Goal: Transaction & Acquisition: Purchase product/service

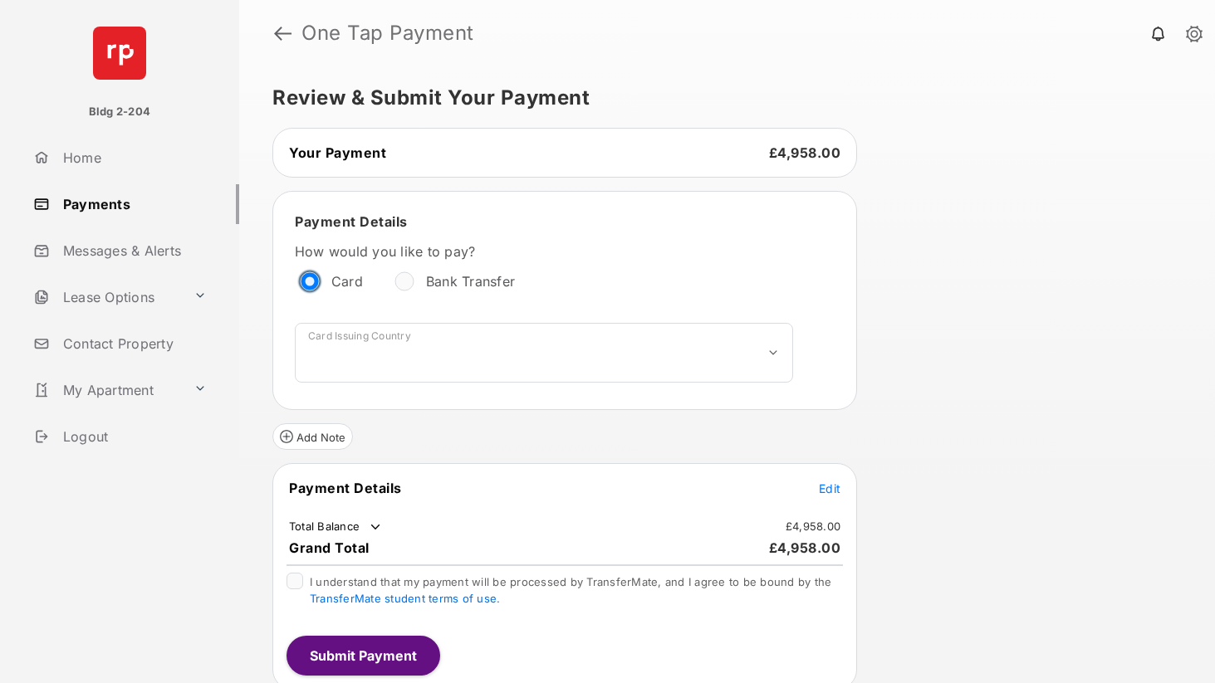
scroll to position [7, 0]
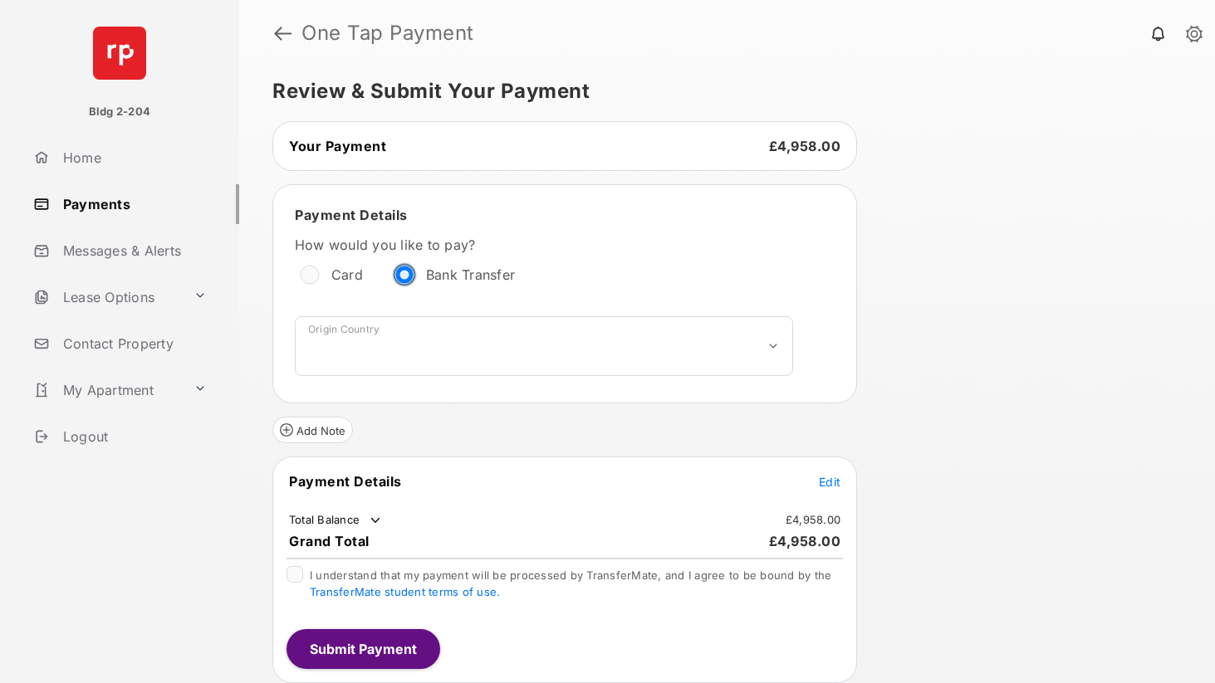
click at [948, 344] on div "**********" at bounding box center [727, 374] width 976 height 617
click at [276, 33] on link at bounding box center [282, 33] width 17 height 40
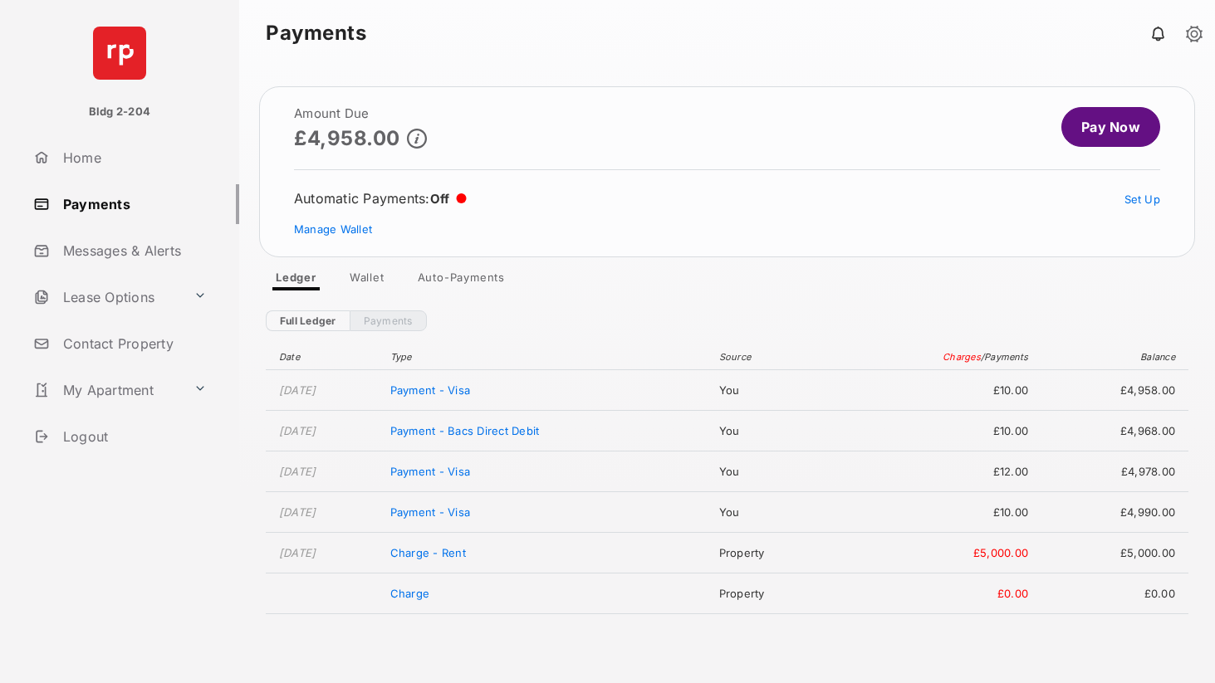
click at [1103, 131] on link "Pay Now" at bounding box center [1110, 127] width 99 height 40
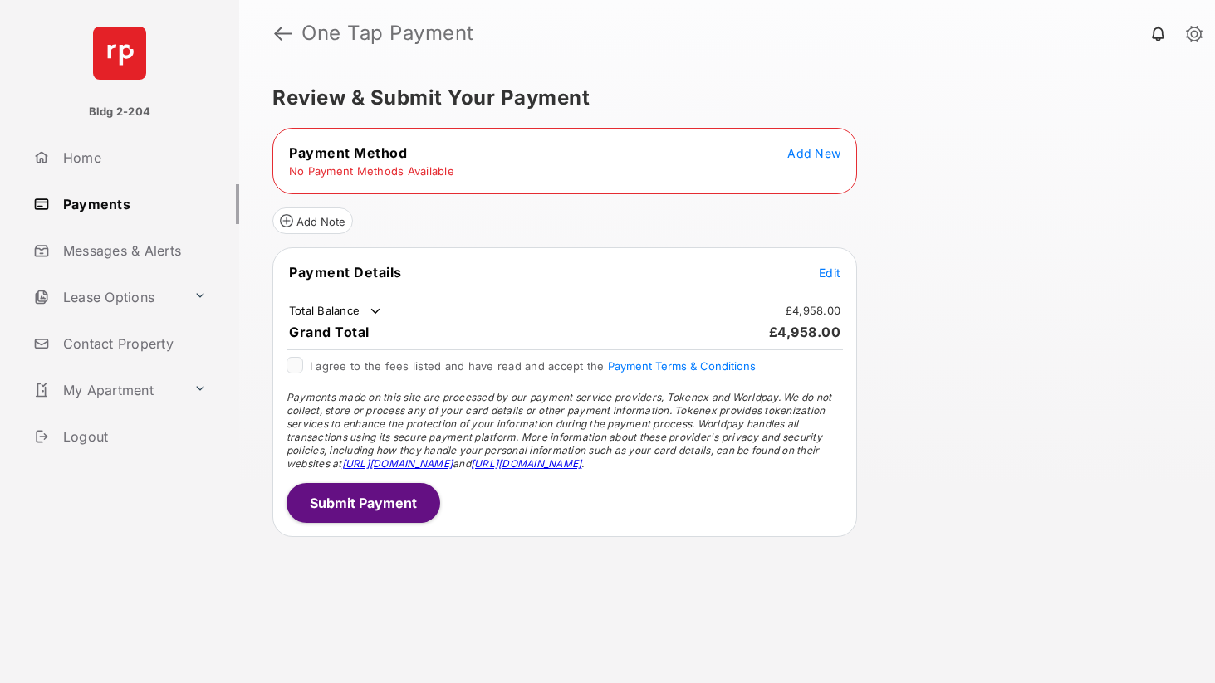
click at [292, 34] on h1 "One Tap Payment" at bounding box center [739, 33] width 897 height 20
click at [281, 31] on link at bounding box center [282, 33] width 17 height 40
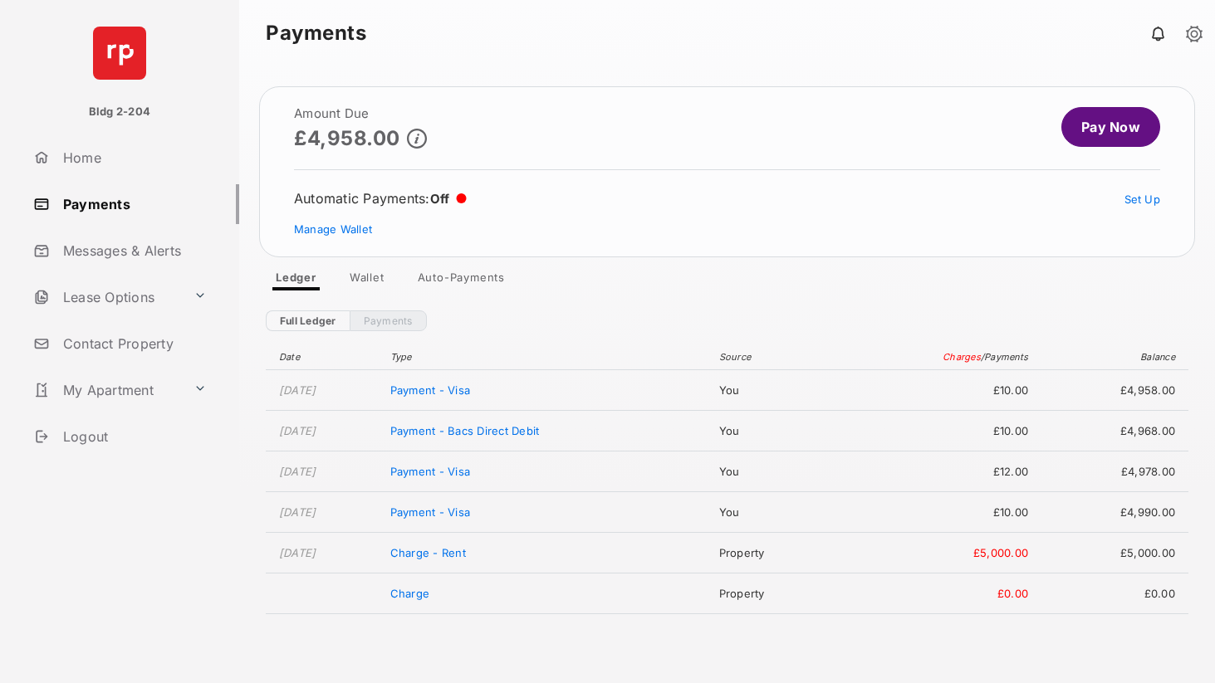
click at [1080, 124] on link "Pay Now" at bounding box center [1110, 127] width 99 height 40
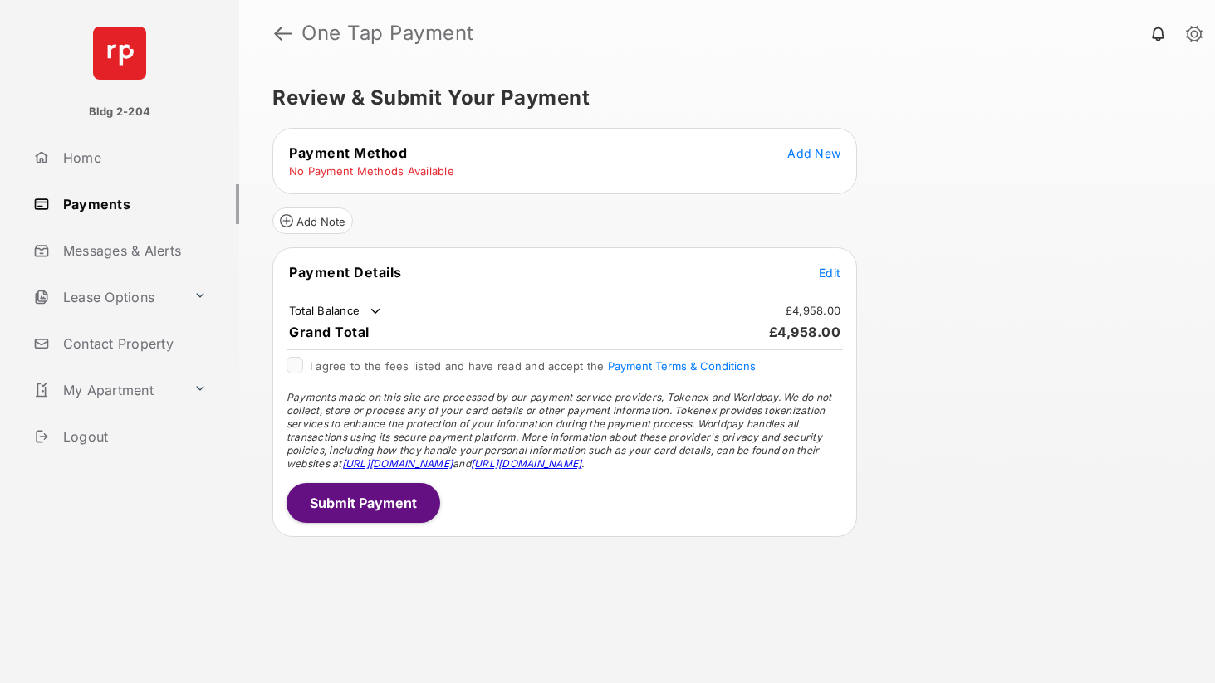
click at [820, 151] on span "Add New" at bounding box center [813, 153] width 53 height 14
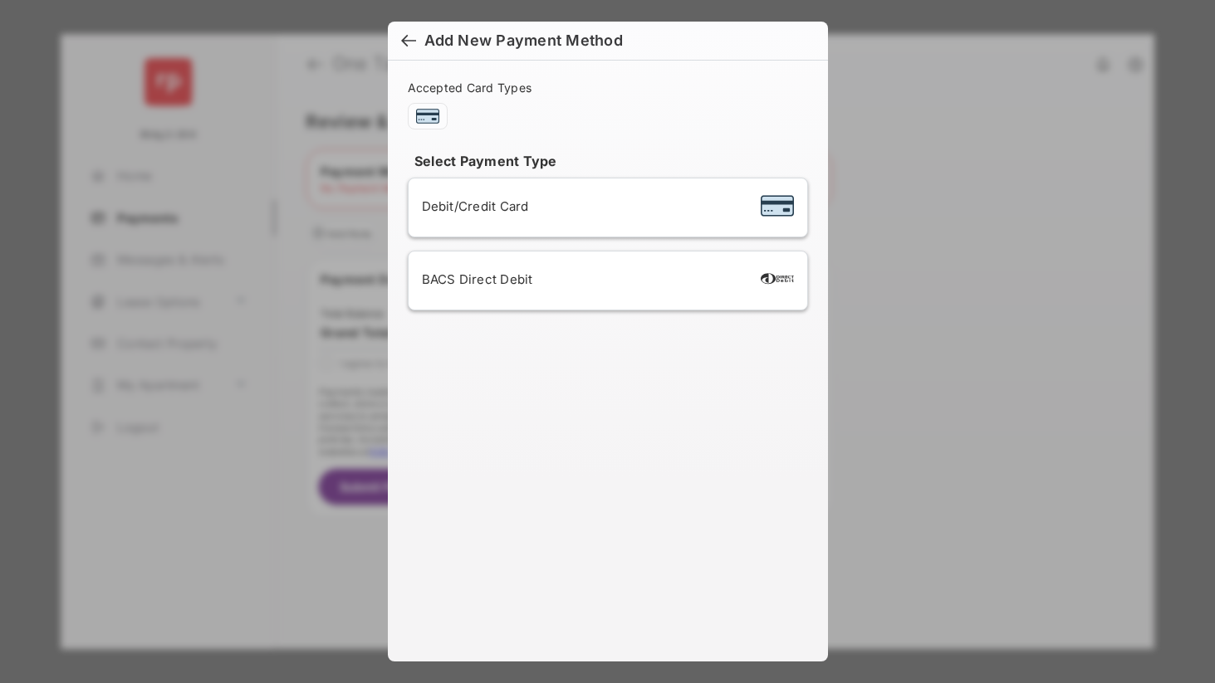
click at [512, 216] on div "Debit/Credit Card" at bounding box center [608, 208] width 372 height 32
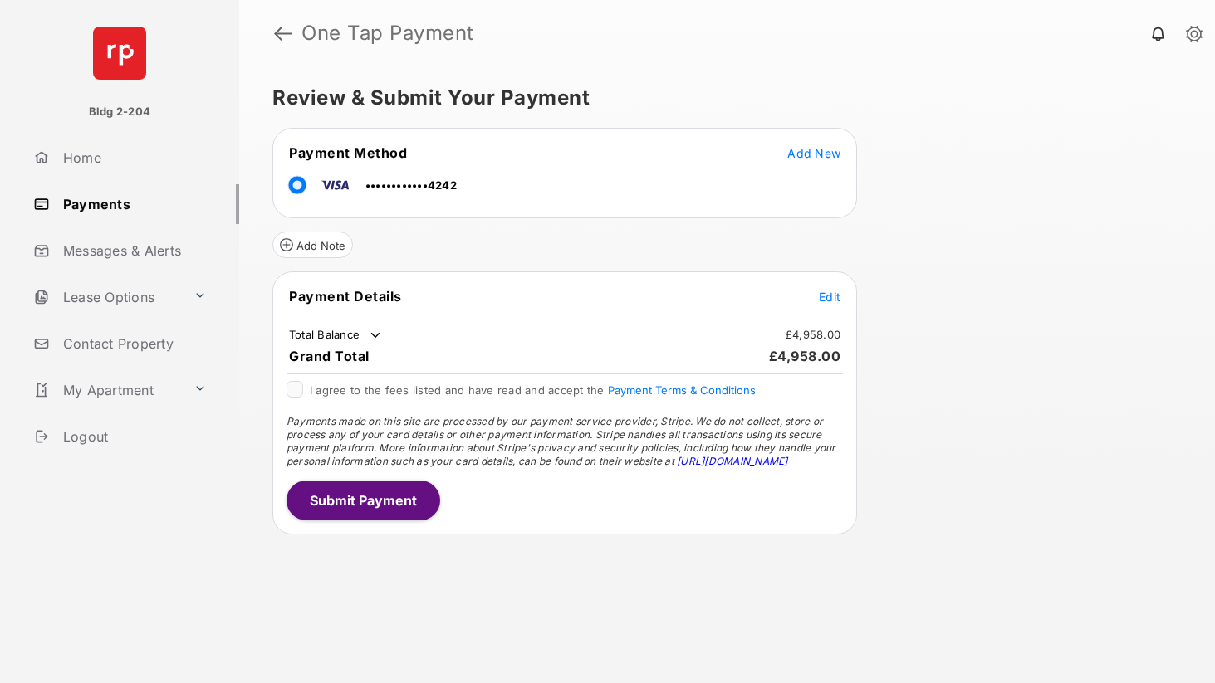
click at [820, 300] on span "Edit" at bounding box center [830, 297] width 22 height 14
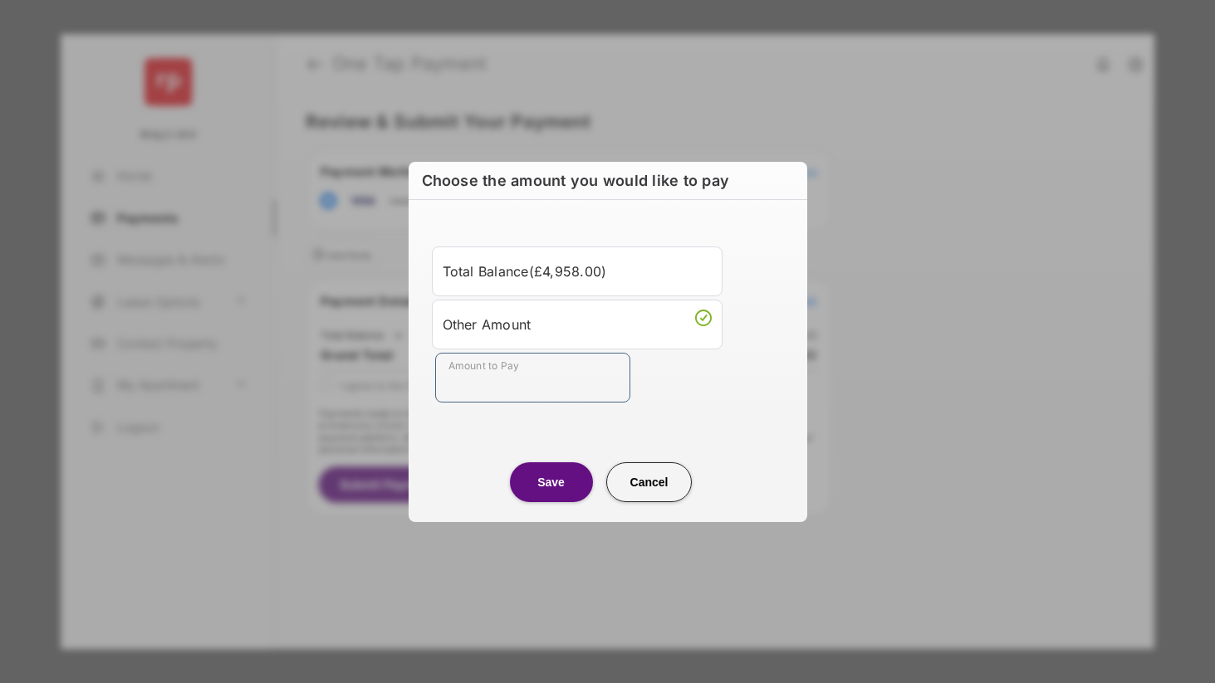
click at [514, 394] on input "Amount to Pay" at bounding box center [532, 378] width 195 height 50
type input "***"
click at [462, 452] on center "Save Cancel" at bounding box center [607, 475] width 359 height 53
click at [536, 477] on button "Save" at bounding box center [551, 482] width 83 height 40
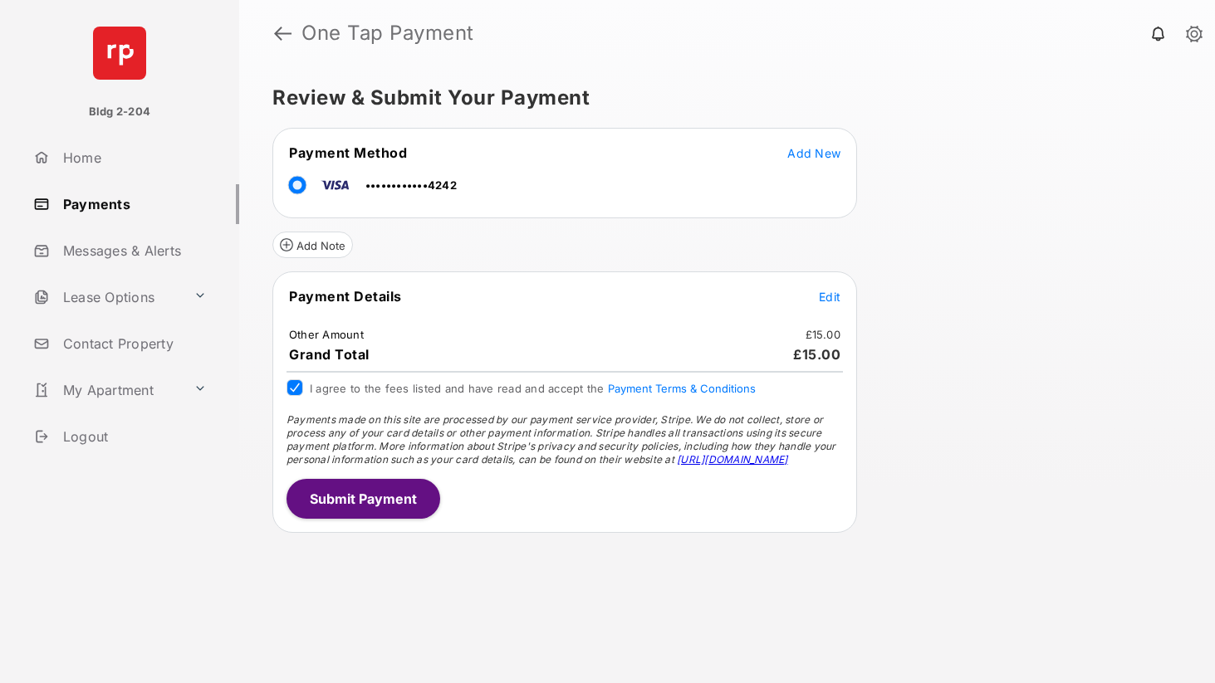
click at [342, 507] on button "Submit Payment" at bounding box center [363, 499] width 154 height 40
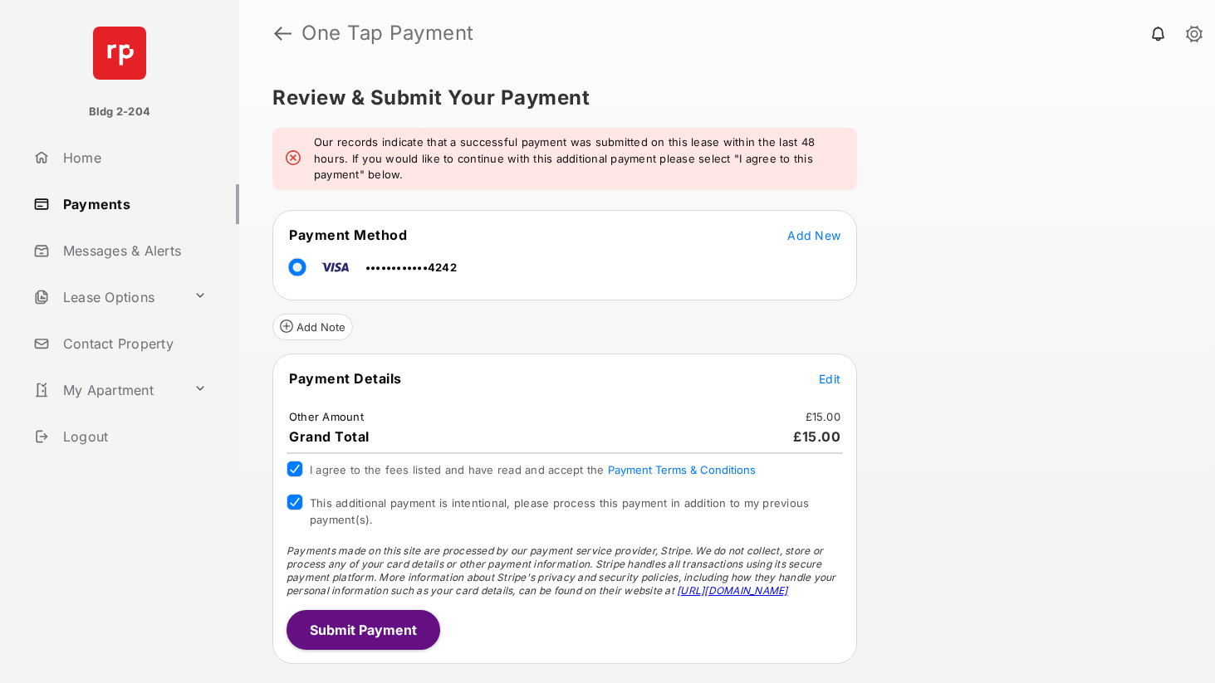
click at [342, 629] on button "Submit Payment" at bounding box center [363, 630] width 154 height 40
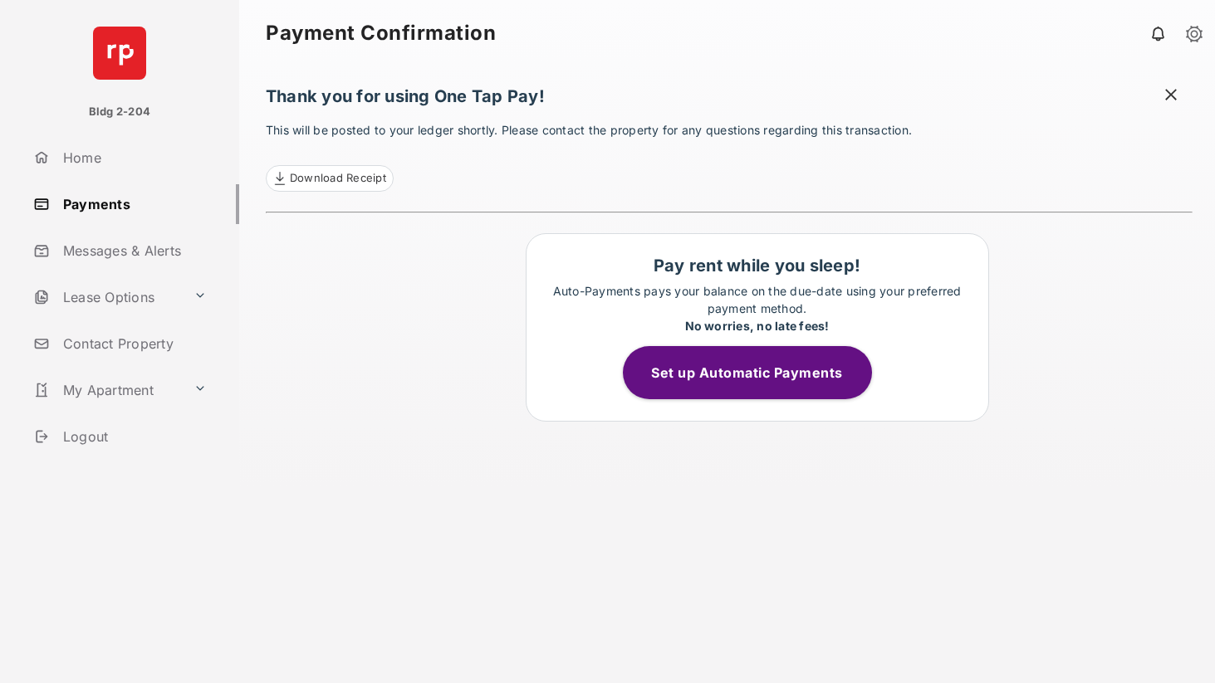
click at [1171, 94] on span at bounding box center [1170, 96] width 17 height 21
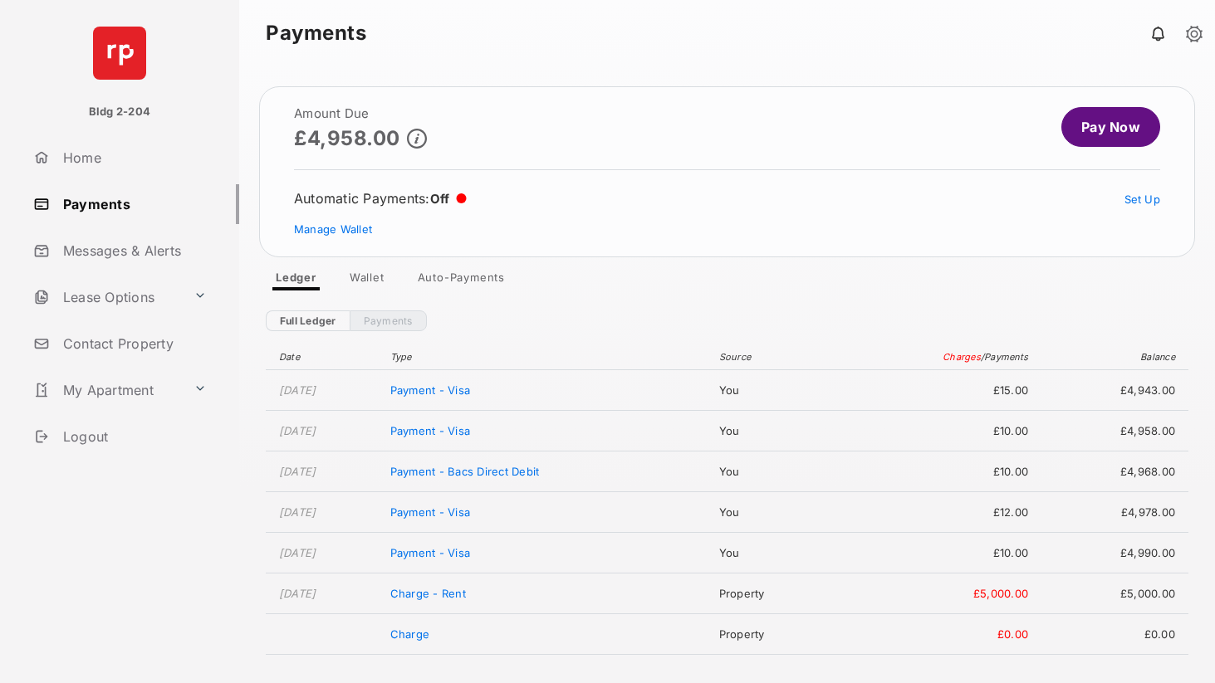
click at [1085, 125] on link "Pay Now" at bounding box center [1110, 127] width 99 height 40
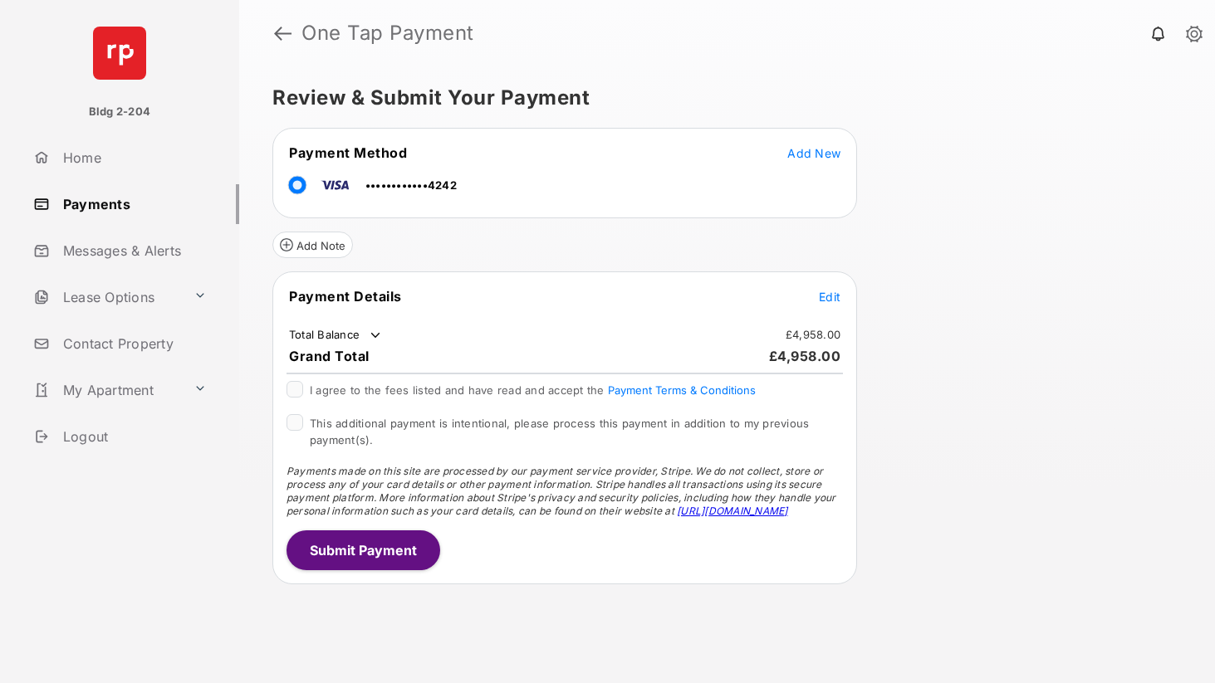
click at [812, 155] on span "Add New" at bounding box center [813, 153] width 53 height 14
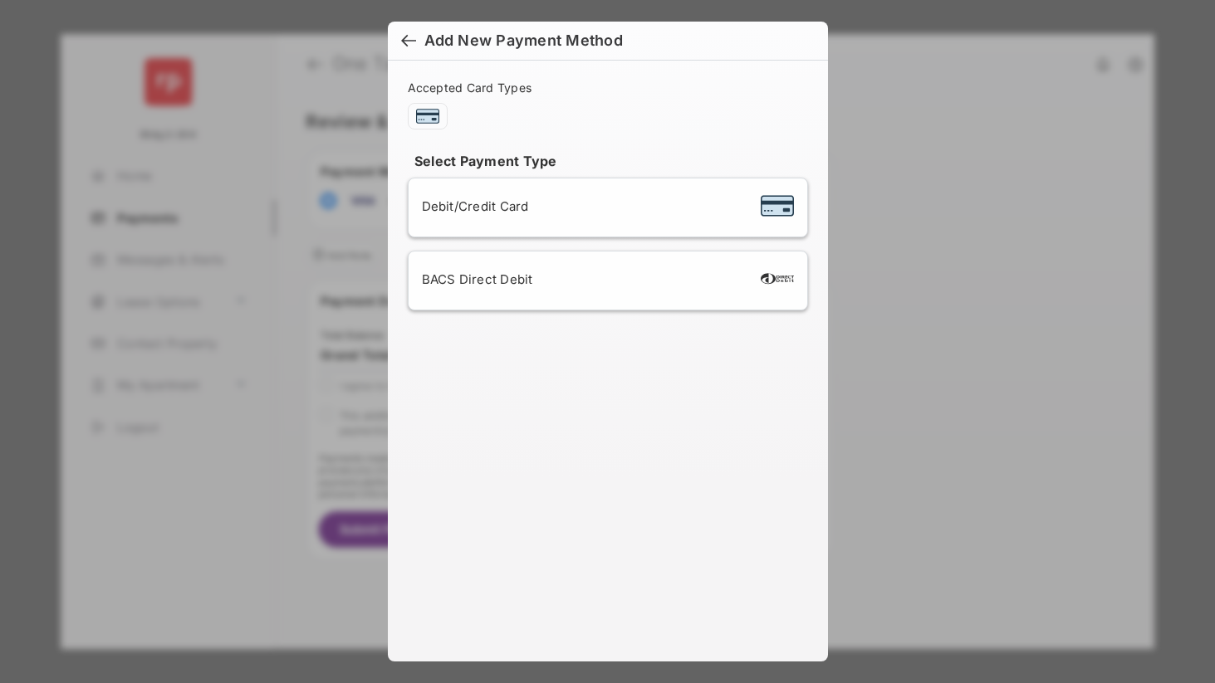
click at [517, 290] on div "BACS Direct Debit" at bounding box center [608, 281] width 372 height 32
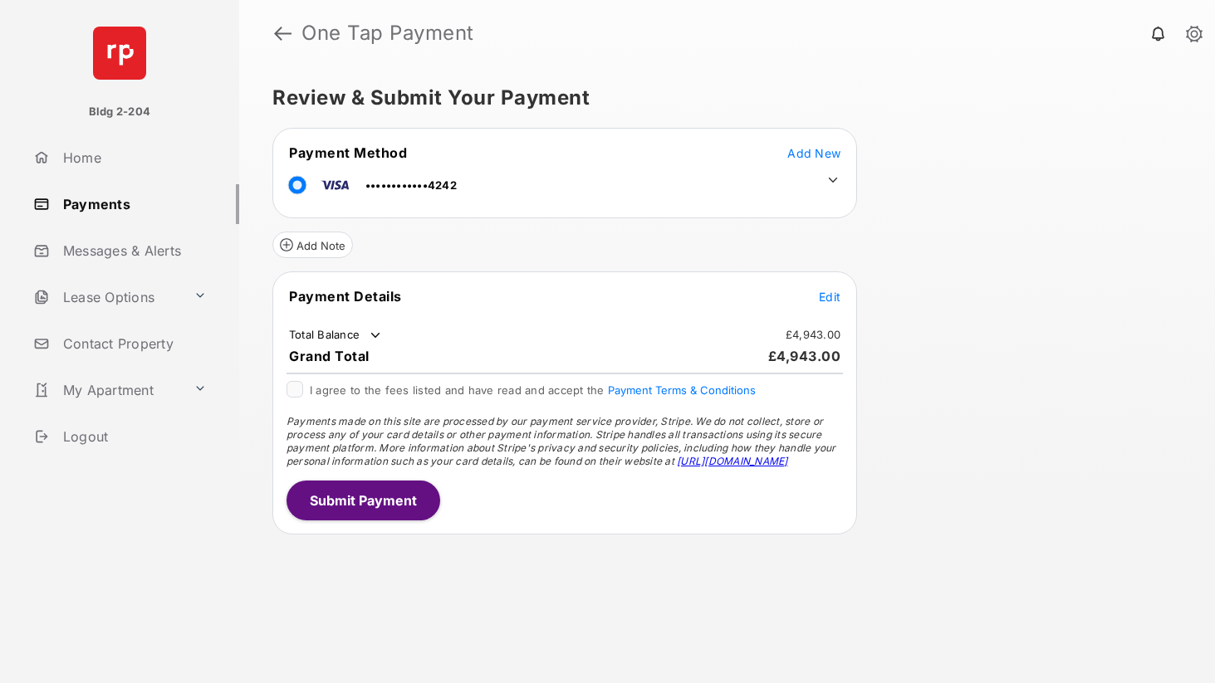
click at [832, 182] on icon at bounding box center [833, 180] width 9 height 5
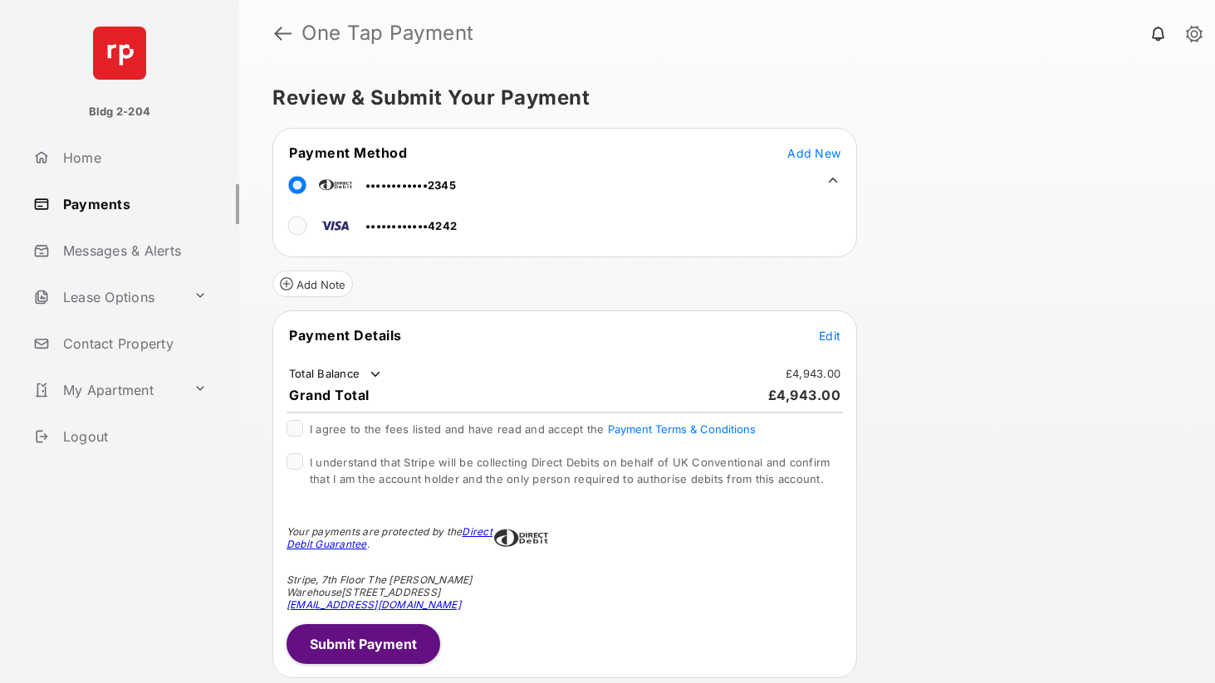
click at [827, 337] on span "Edit" at bounding box center [830, 336] width 22 height 14
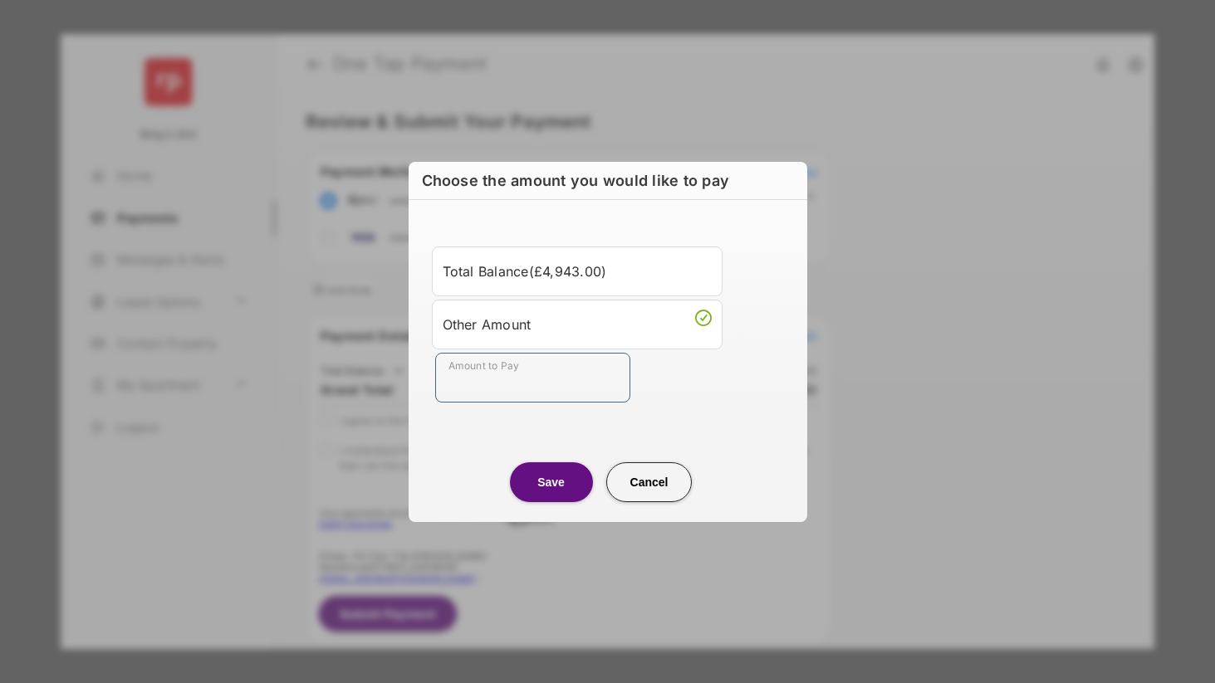
click at [513, 377] on input "Amount to Pay" at bounding box center [532, 378] width 195 height 50
type input "***"
click at [688, 409] on div "Total Balance ( £4,943.00 ) Other Amount Amount to Pay ***" at bounding box center [607, 324] width 379 height 209
click at [545, 471] on button "Save" at bounding box center [551, 482] width 83 height 40
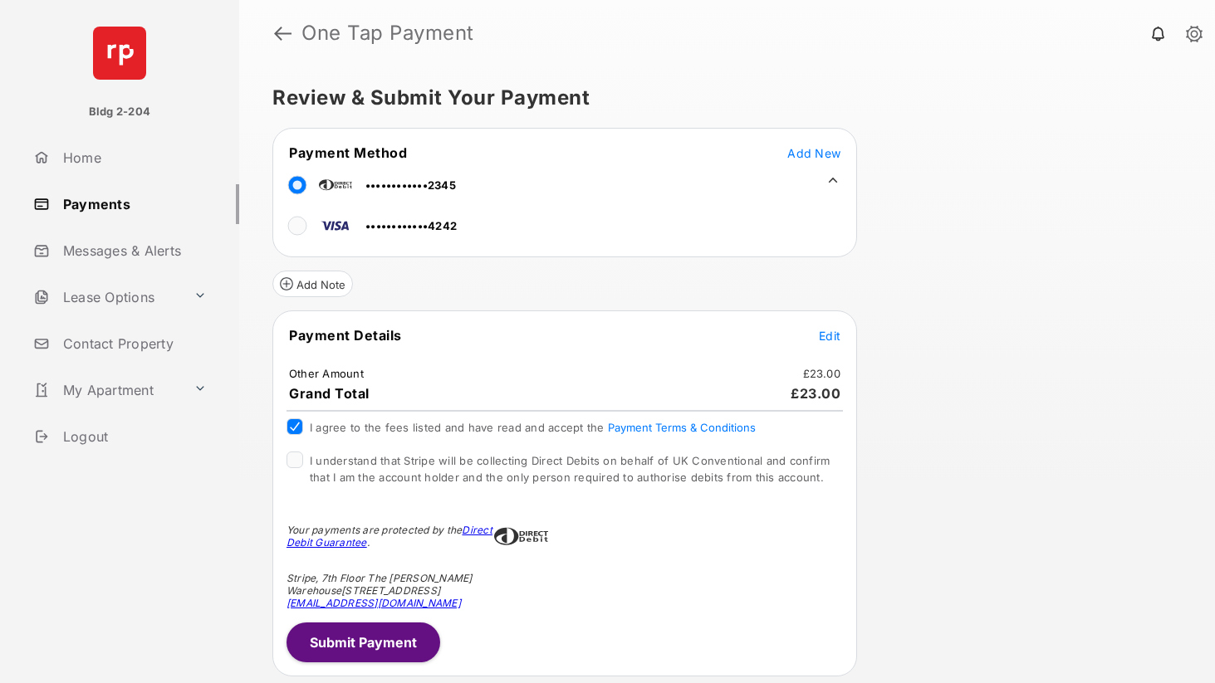
click at [288, 445] on div "I agree to the fees listed and have read and accept the Payment Terms & Conditi…" at bounding box center [564, 434] width 576 height 33
click at [349, 638] on button "Submit Payment" at bounding box center [363, 643] width 154 height 40
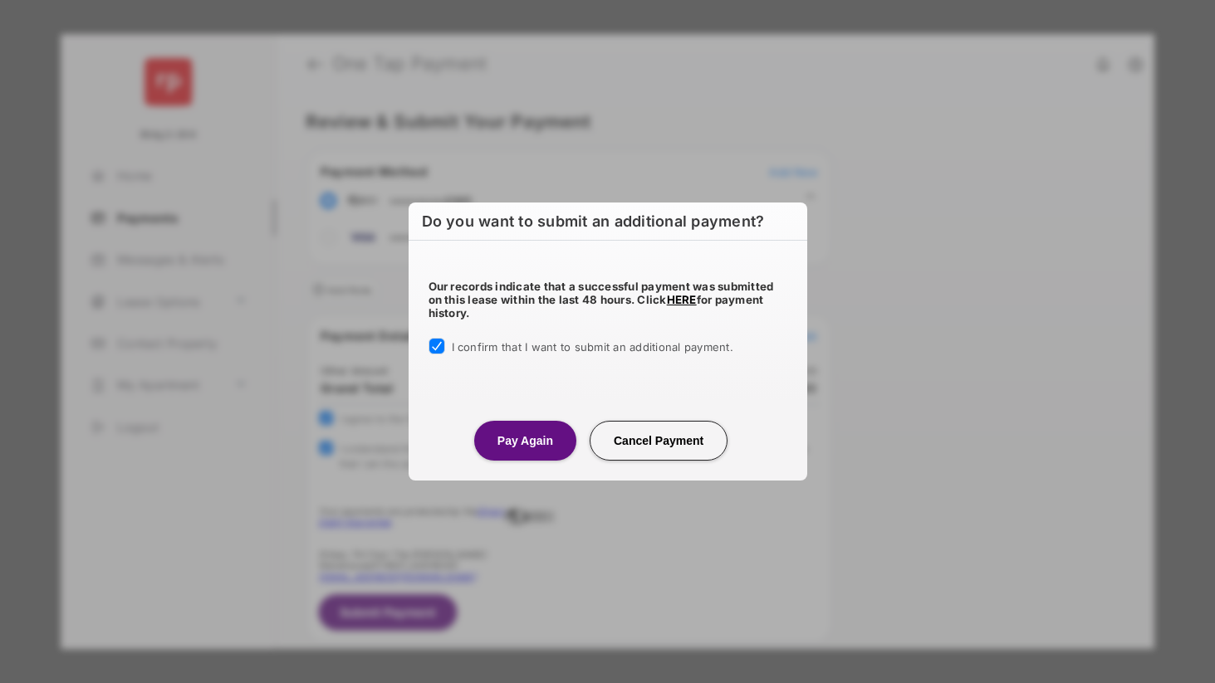
click at [529, 439] on button "Pay Again" at bounding box center [525, 441] width 102 height 40
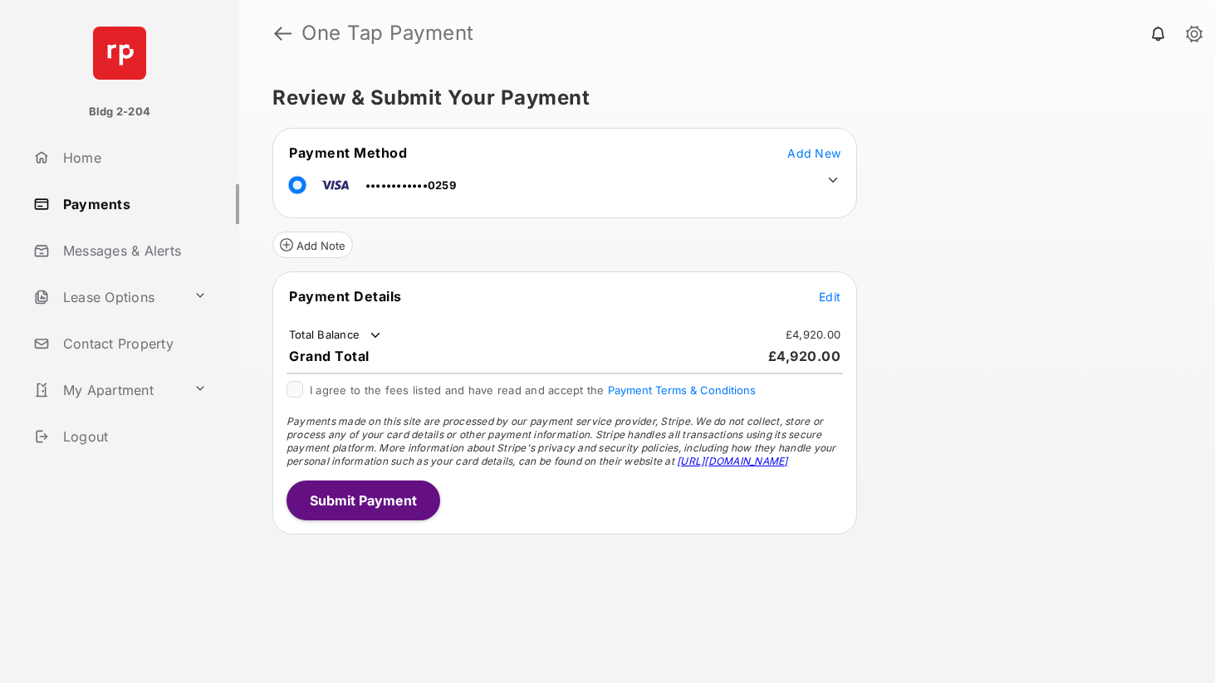
click at [830, 180] on icon at bounding box center [833, 180] width 9 height 5
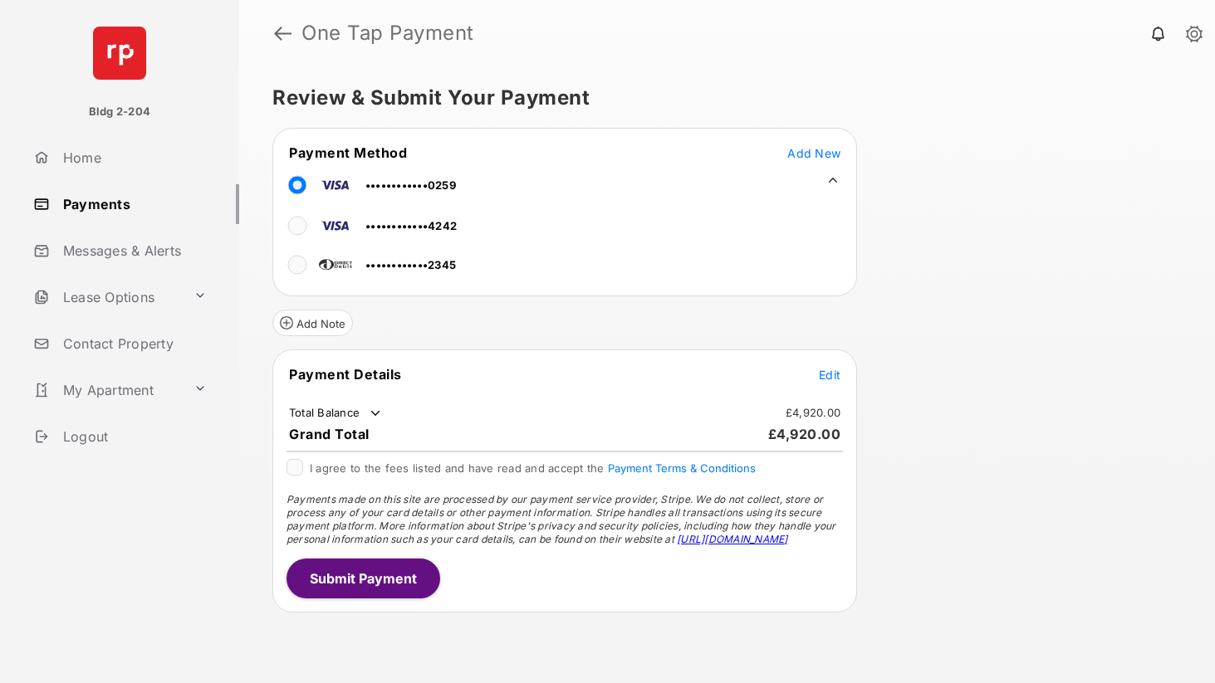
click at [837, 373] on span "Edit" at bounding box center [830, 375] width 22 height 14
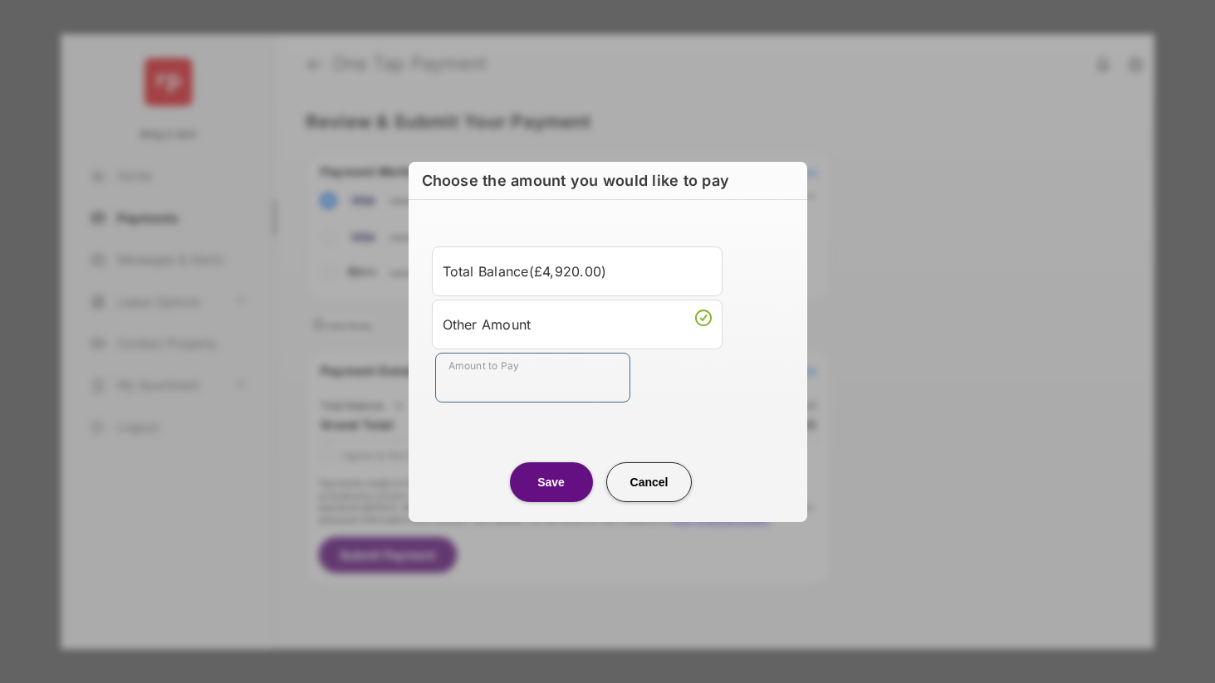
click at [553, 384] on input "Amount to Pay" at bounding box center [532, 378] width 195 height 50
type input "***"
click at [697, 417] on div "Total Balance ( £4,920.00 ) Other Amount Amount to Pay ***" at bounding box center [607, 324] width 379 height 209
click at [547, 486] on button "Save" at bounding box center [551, 482] width 83 height 40
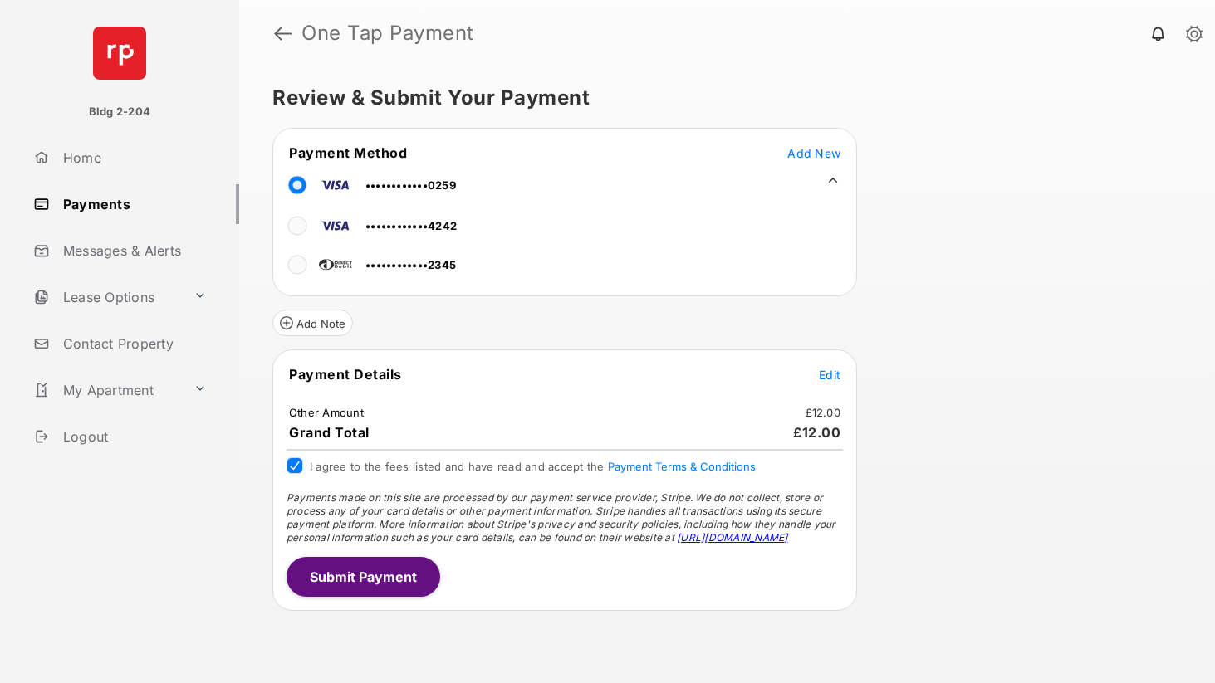
click at [335, 561] on button "Submit Payment" at bounding box center [363, 577] width 154 height 40
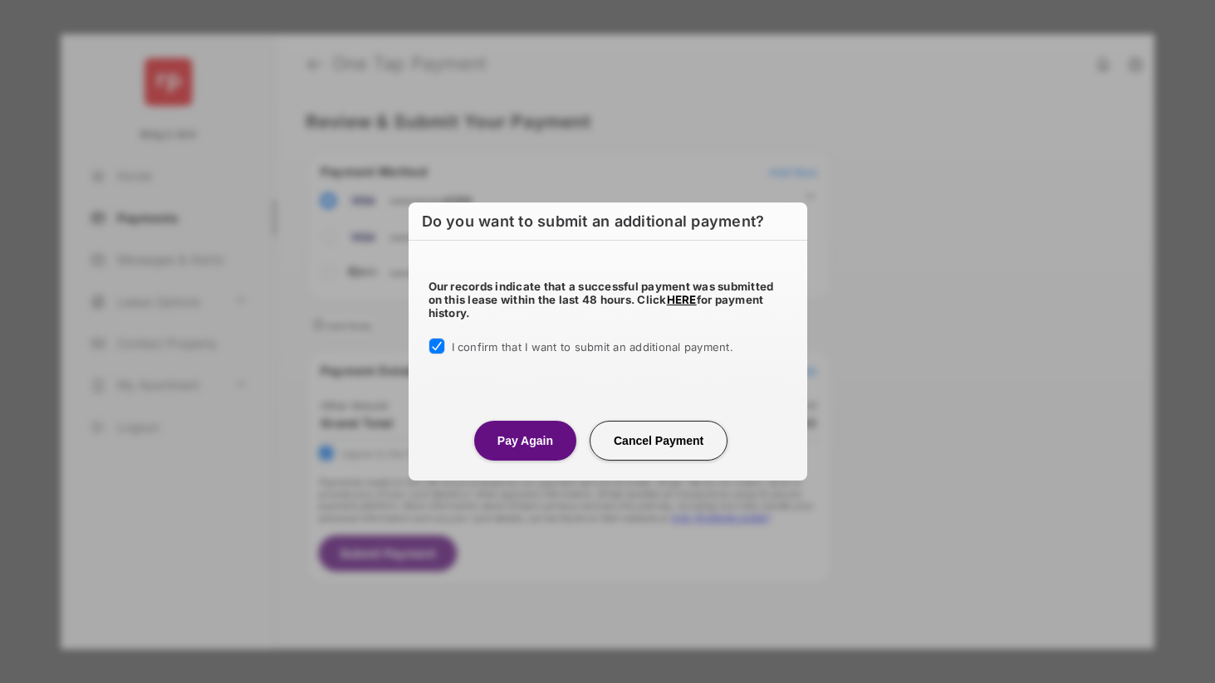
click at [514, 436] on button "Pay Again" at bounding box center [525, 441] width 102 height 40
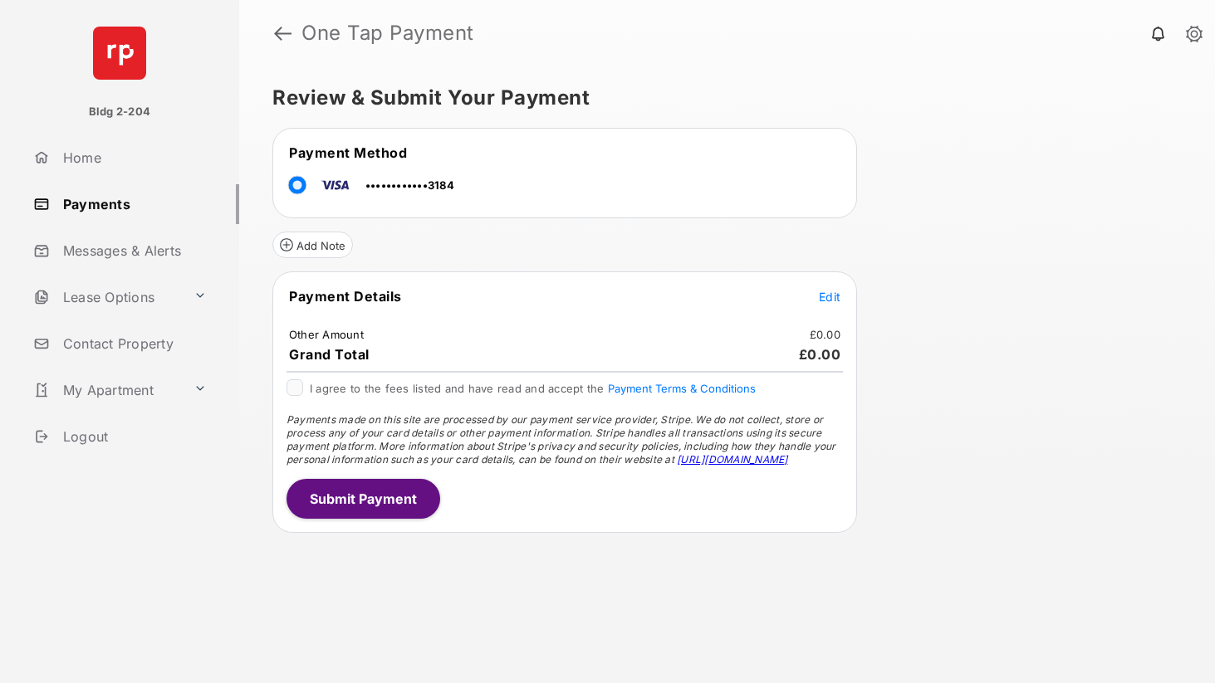
click at [829, 299] on span "Edit" at bounding box center [830, 297] width 22 height 14
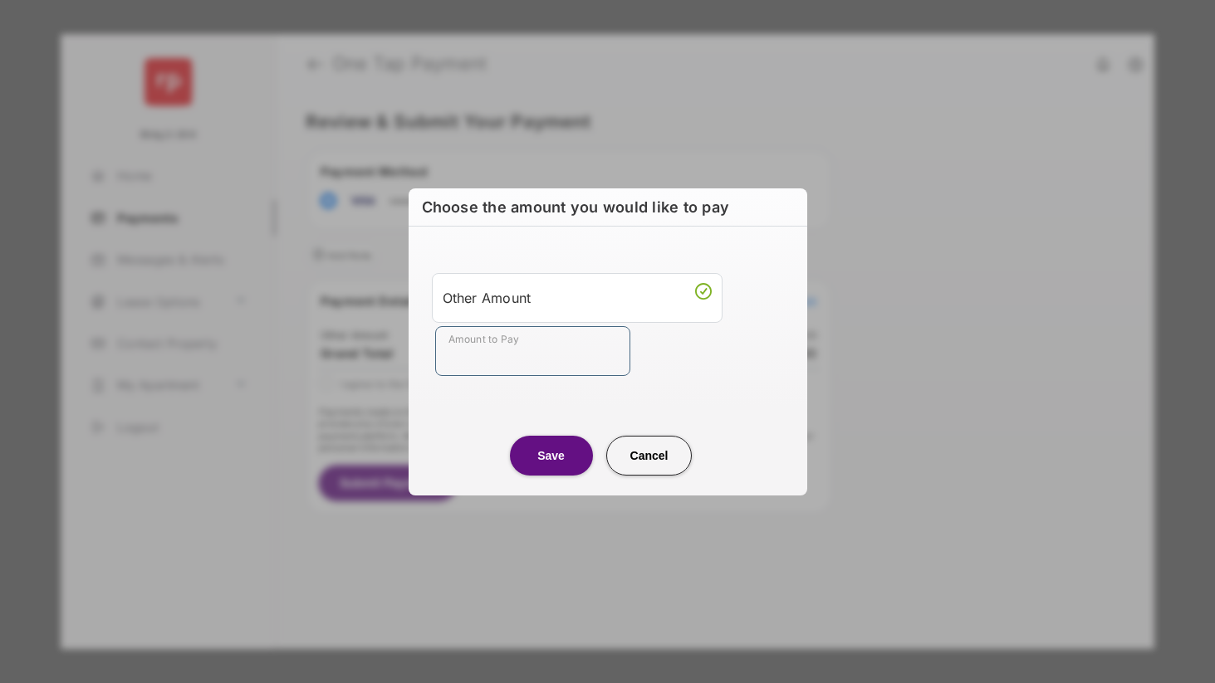
click at [555, 363] on input "Amount to Pay" at bounding box center [532, 351] width 195 height 50
type input "***"
click at [739, 397] on div "Other Amount Amount to Pay ***" at bounding box center [607, 325] width 379 height 156
click at [546, 449] on button "Save" at bounding box center [551, 456] width 83 height 40
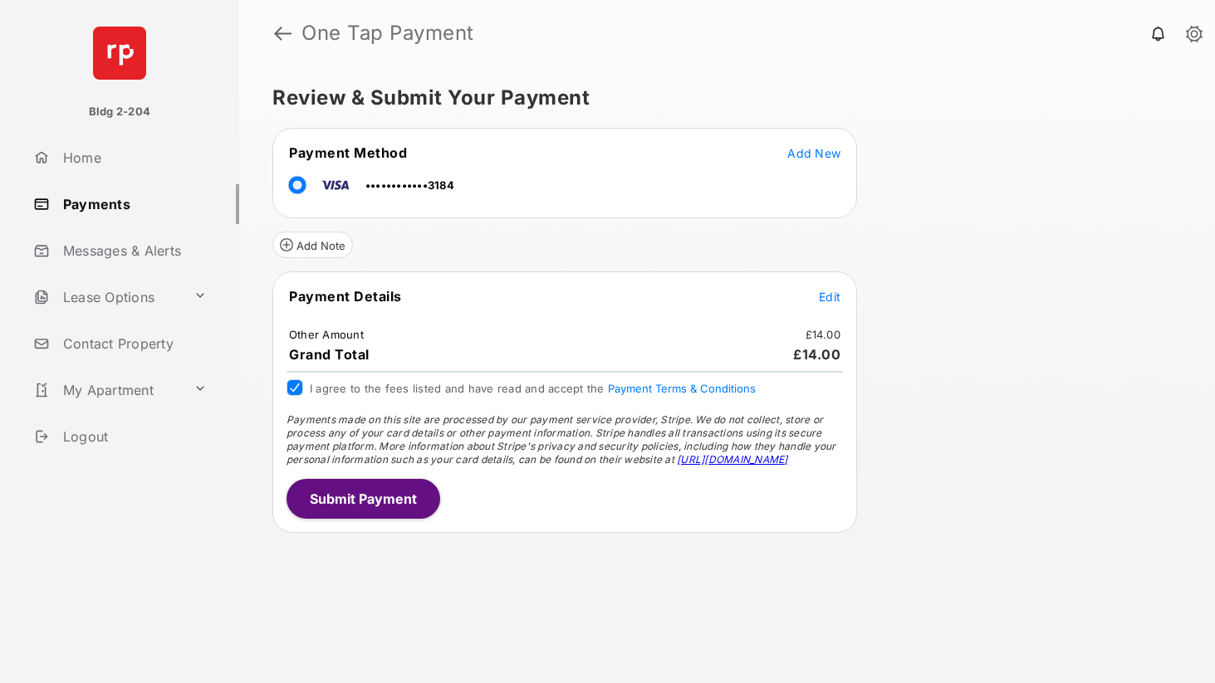
click at [345, 496] on button "Submit Payment" at bounding box center [363, 499] width 154 height 40
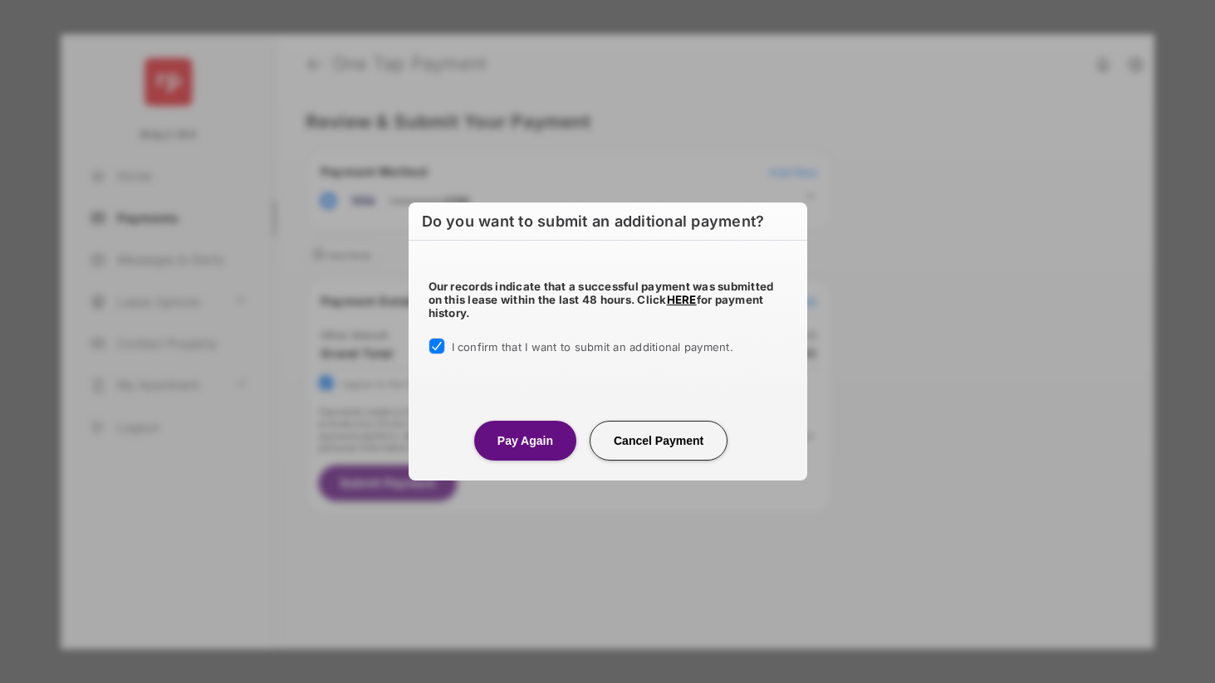
click at [516, 442] on button "Pay Again" at bounding box center [525, 441] width 102 height 40
